Goal: Task Accomplishment & Management: Manage account settings

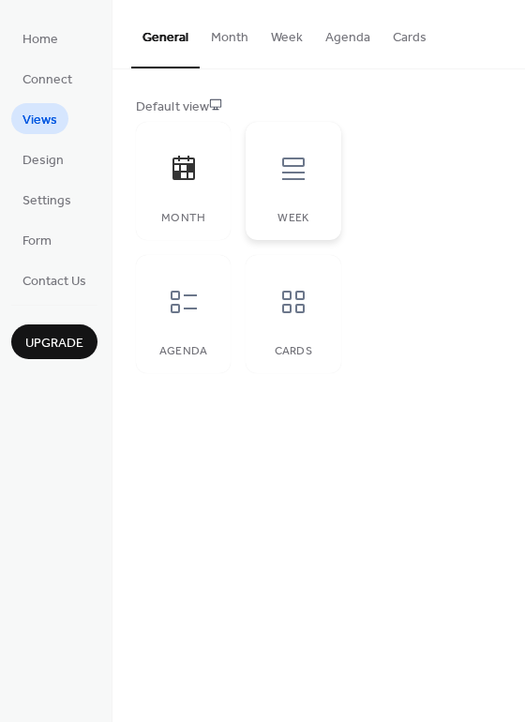
click at [279, 177] on icon at bounding box center [294, 169] width 30 height 30
click at [229, 45] on button "Month" at bounding box center [230, 33] width 60 height 67
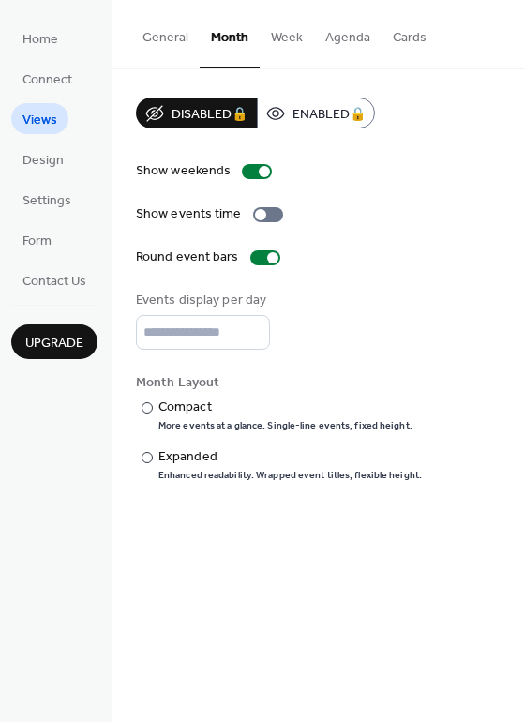
click at [287, 34] on button "Week" at bounding box center [287, 33] width 54 height 67
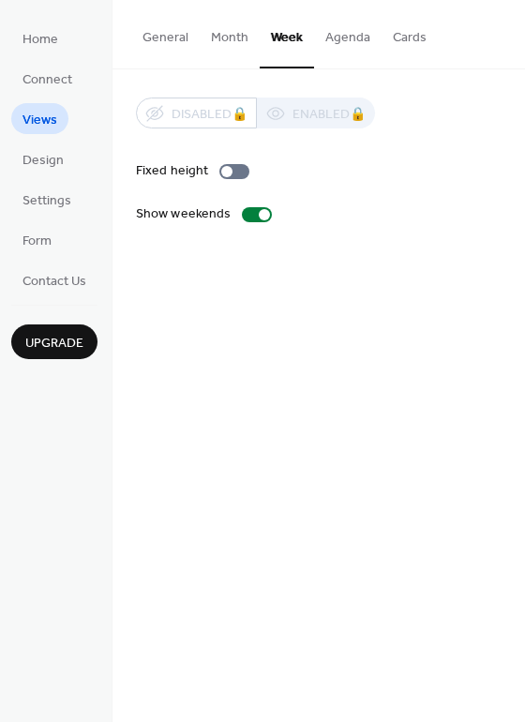
click at [334, 35] on button "Agenda" at bounding box center [348, 33] width 68 height 67
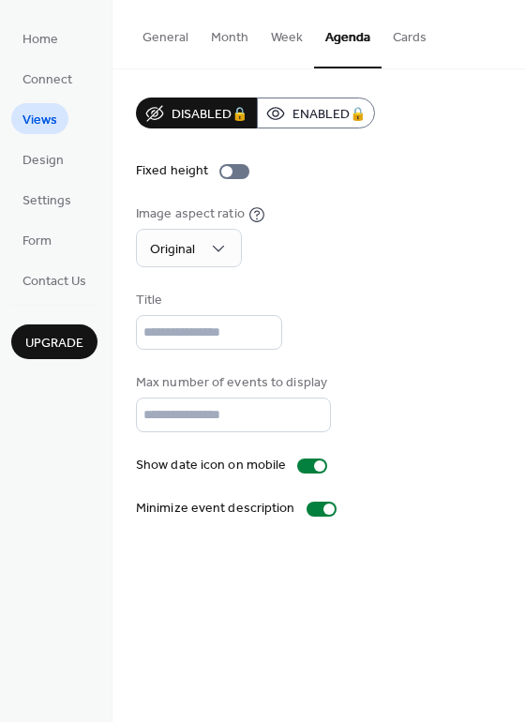
click at [291, 40] on button "Week" at bounding box center [287, 33] width 54 height 67
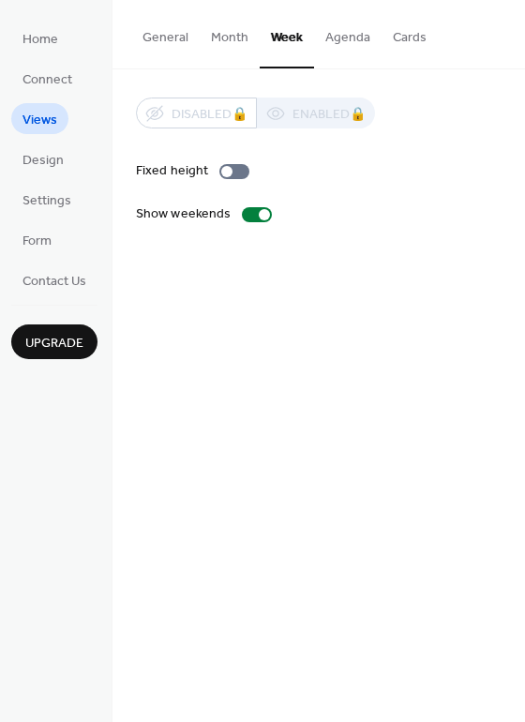
click at [169, 48] on button "General" at bounding box center [165, 33] width 68 height 67
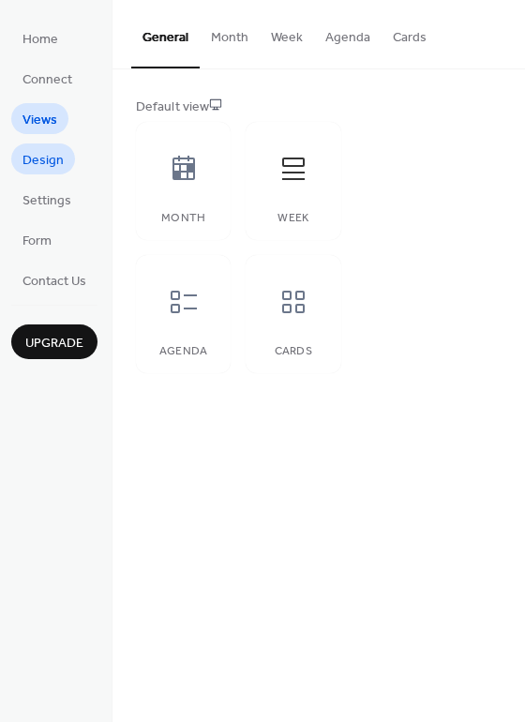
click at [50, 171] on span "Design" at bounding box center [43, 161] width 41 height 20
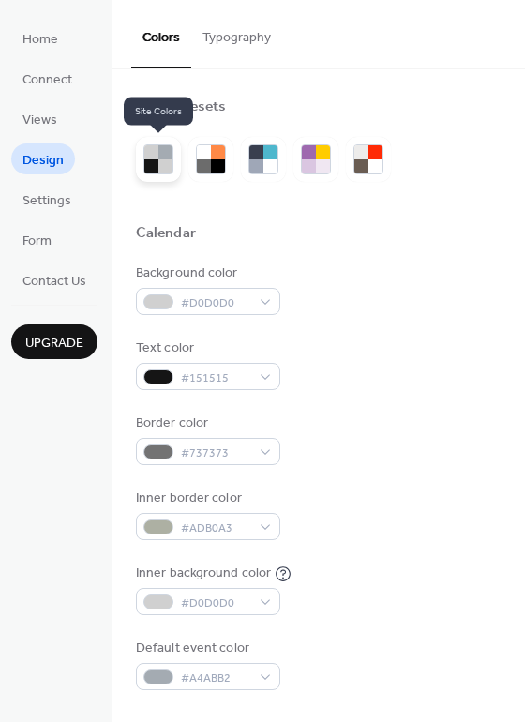
click at [168, 162] on div at bounding box center [166, 166] width 14 height 14
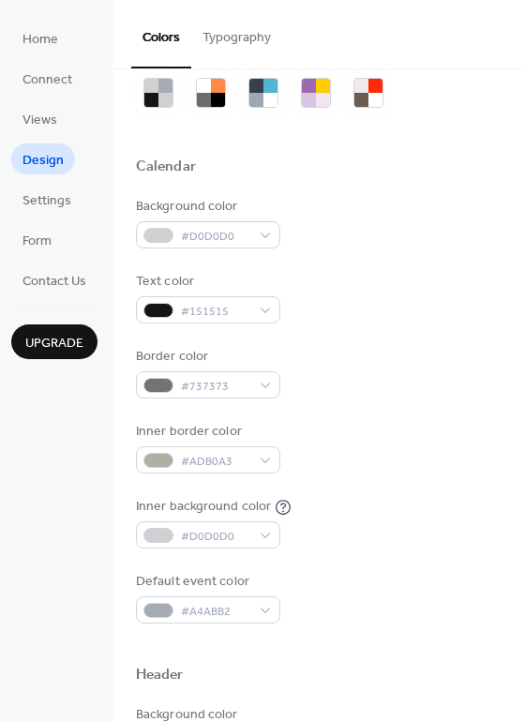
scroll to position [65, 0]
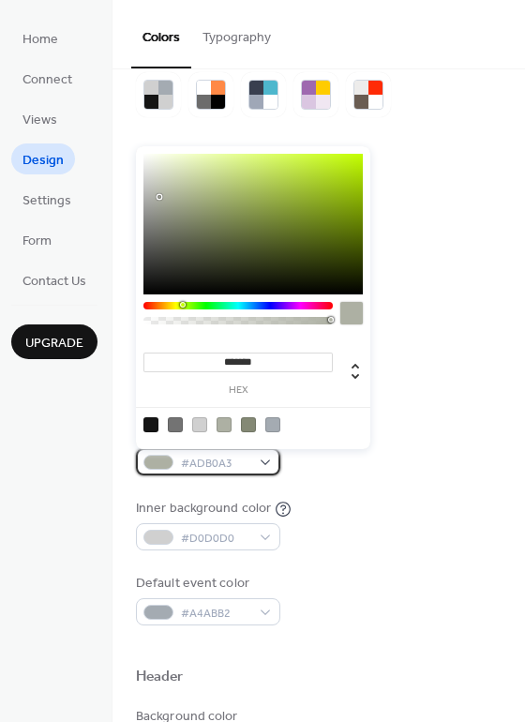
click at [208, 465] on span "#ADB0A3" at bounding box center [215, 464] width 69 height 20
